Goal: Information Seeking & Learning: Learn about a topic

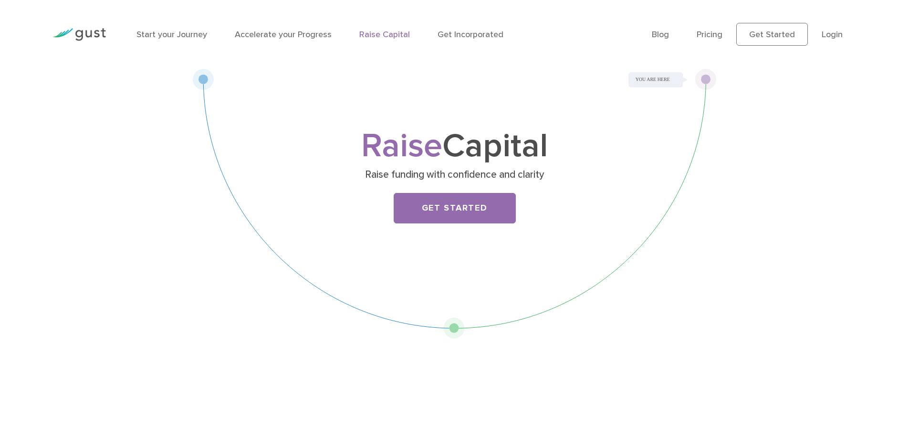
click at [83, 34] on img at bounding box center [78, 34] width 53 height 13
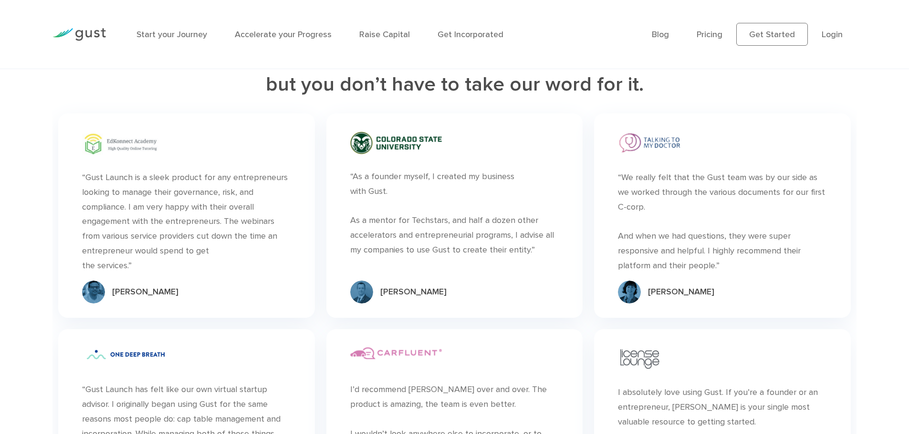
scroll to position [2766, 0]
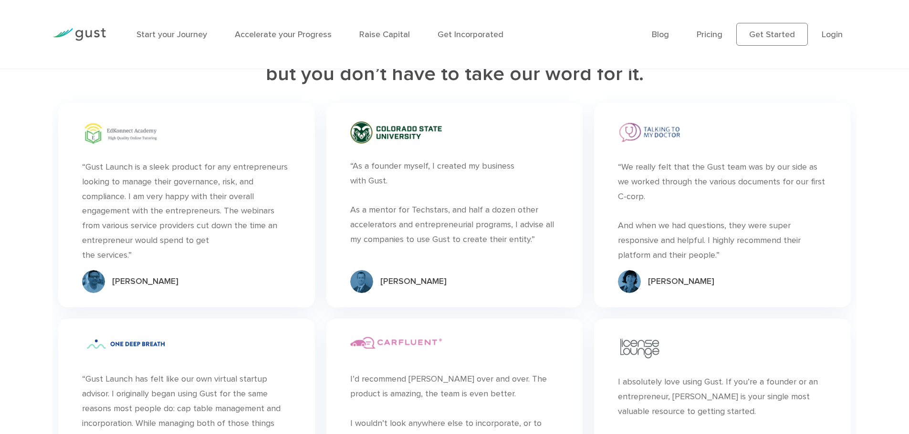
drag, startPoint x: 54, startPoint y: 0, endPoint x: 270, endPoint y: 80, distance: 229.8
click at [270, 80] on h2 "We’re pretty good at what we do, but you don’t have to take our word for it." at bounding box center [454, 60] width 804 height 53
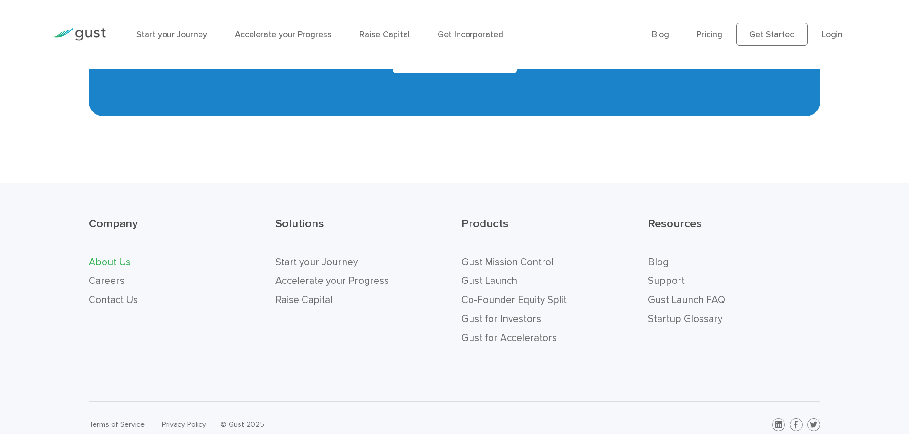
scroll to position [1066, 0]
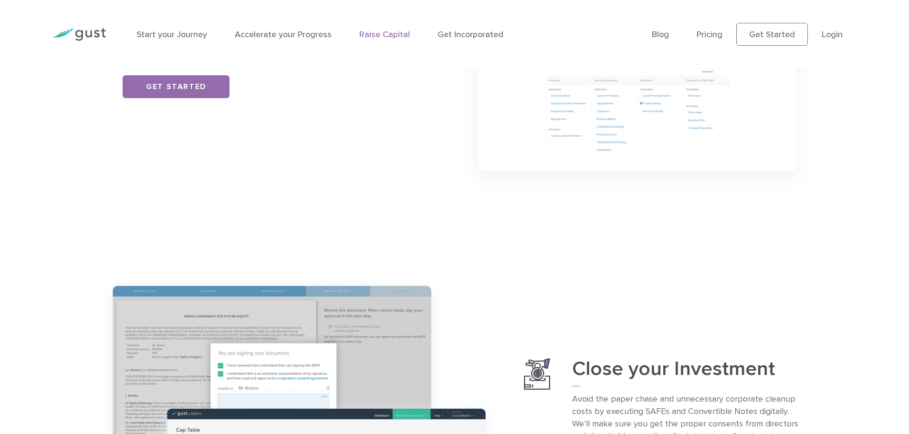
scroll to position [1145, 0]
